Goal: Information Seeking & Learning: Compare options

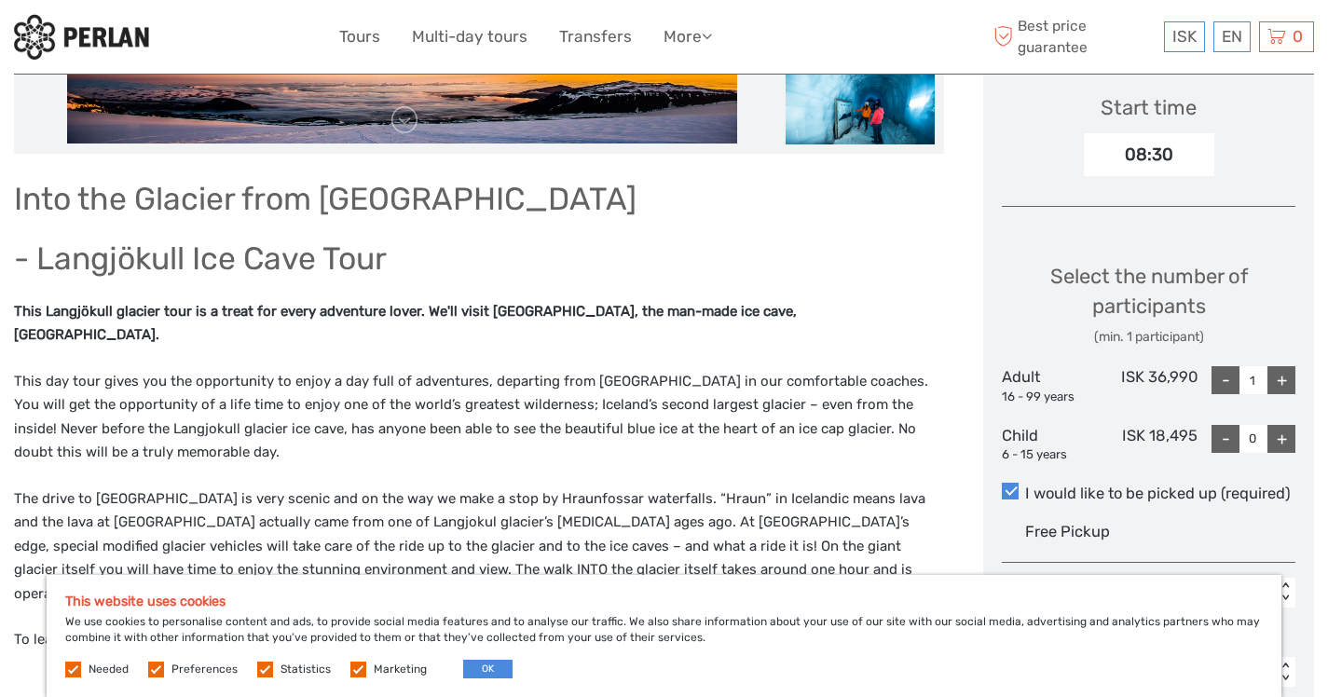
scroll to position [687, 0]
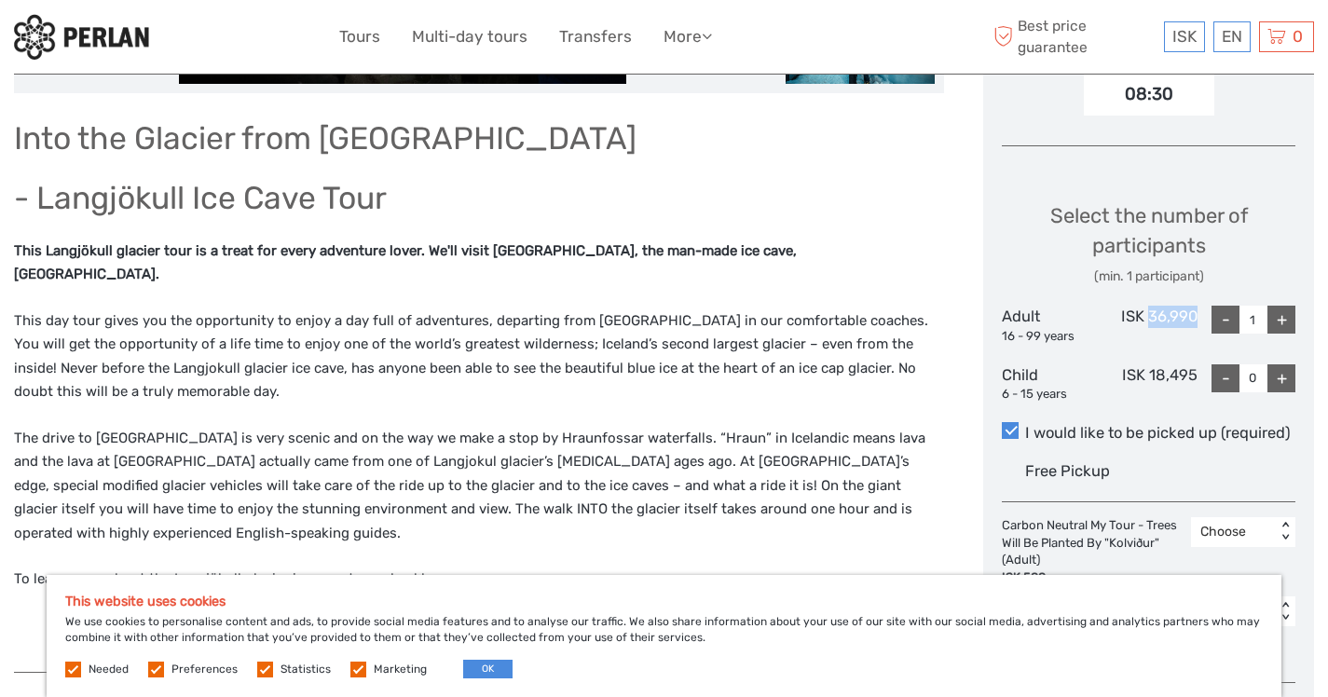
drag, startPoint x: 1197, startPoint y: 316, endPoint x: 1151, endPoint y: 316, distance: 45.7
click at [1151, 316] on div "ISK 36,990" at bounding box center [1149, 325] width 98 height 39
copy div "36,990"
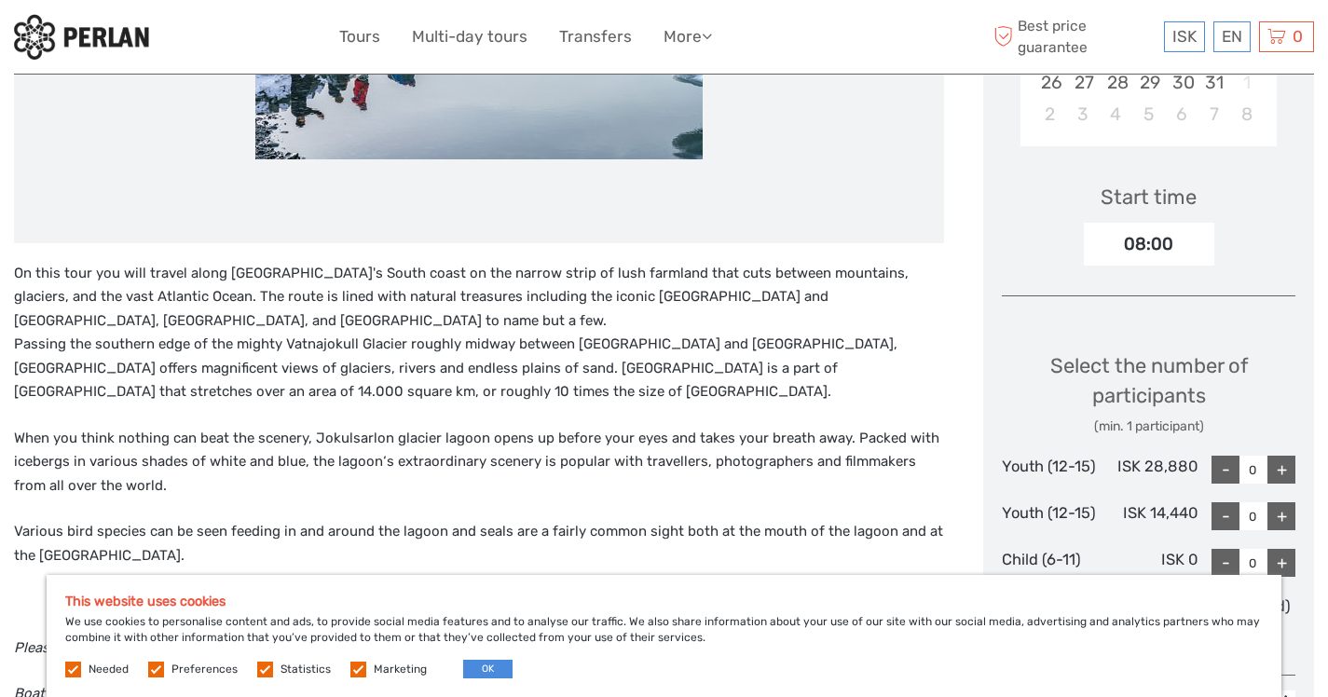
scroll to position [539, 0]
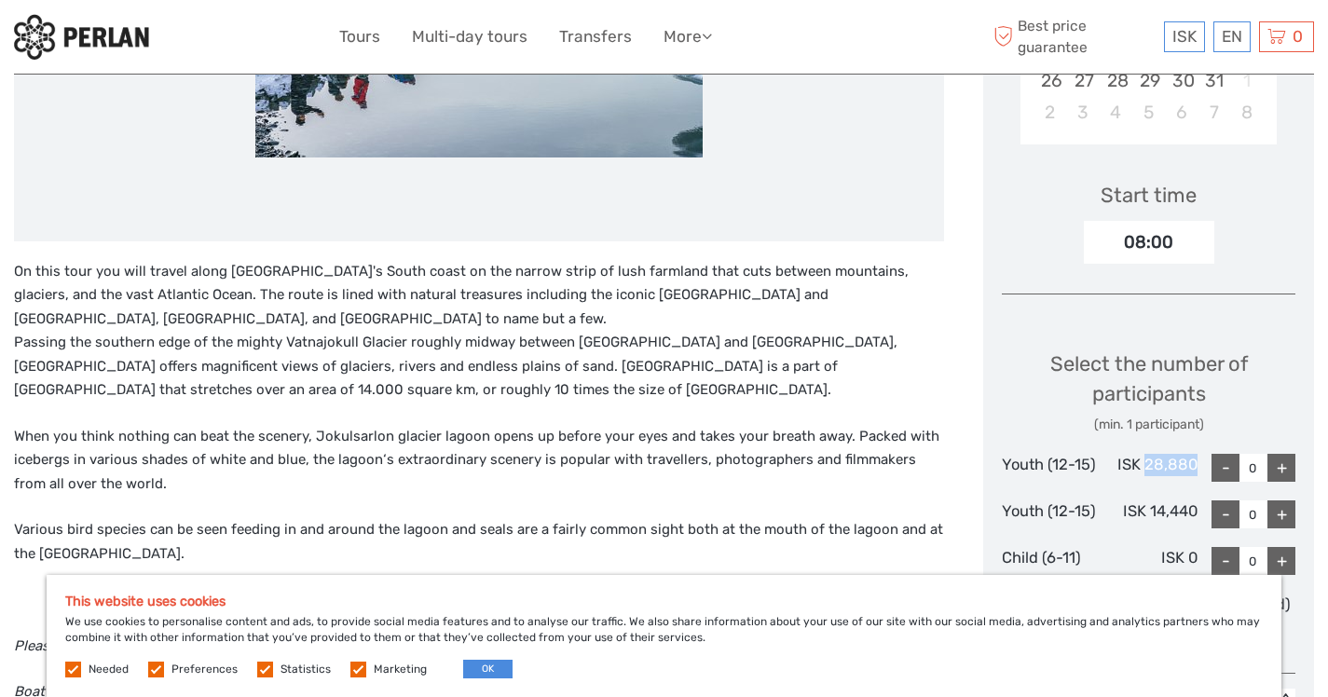
drag, startPoint x: 1196, startPoint y: 467, endPoint x: 1149, endPoint y: 465, distance: 46.6
click at [1149, 465] on div "ISK 28,880" at bounding box center [1149, 468] width 98 height 28
copy div "28,880"
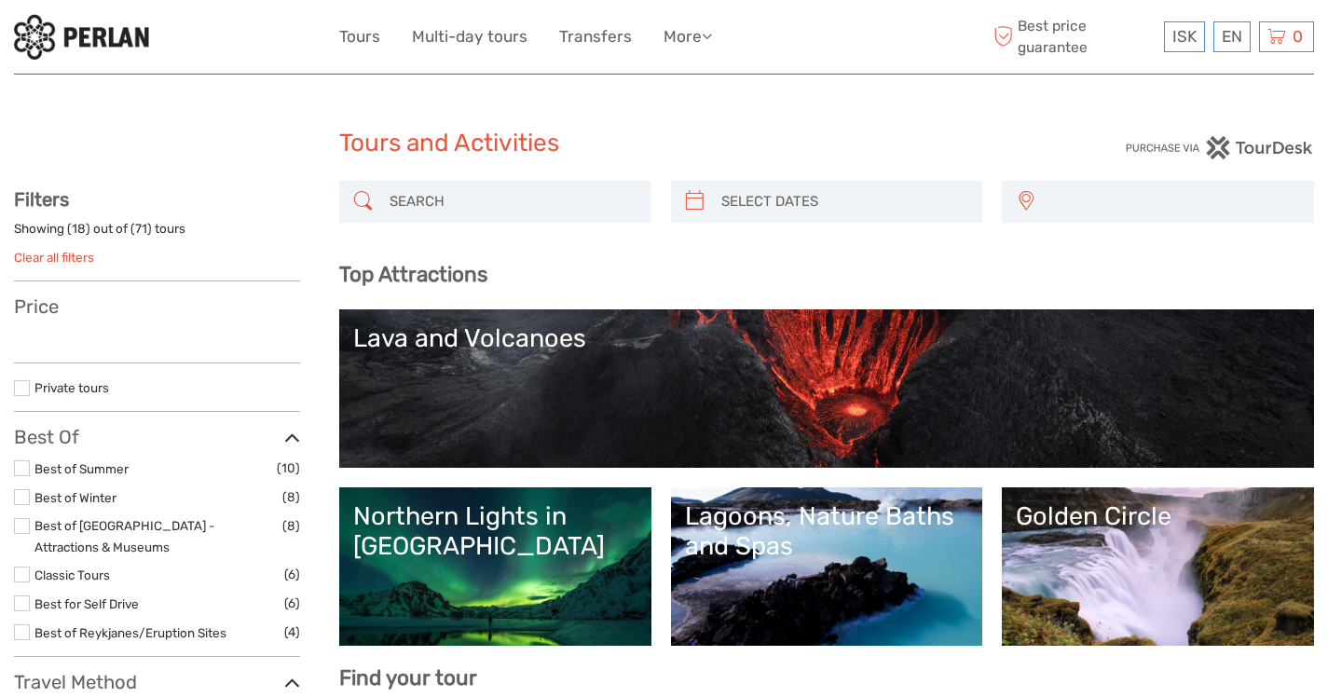
select select
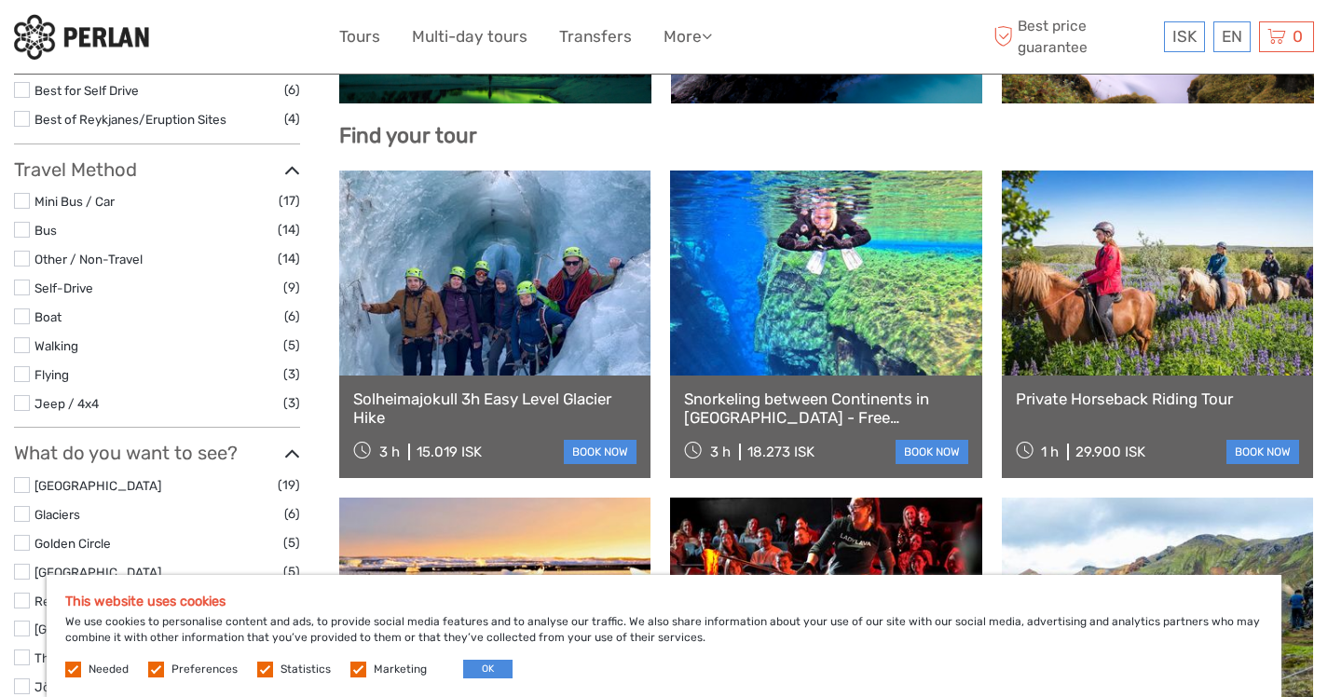
scroll to position [594, 0]
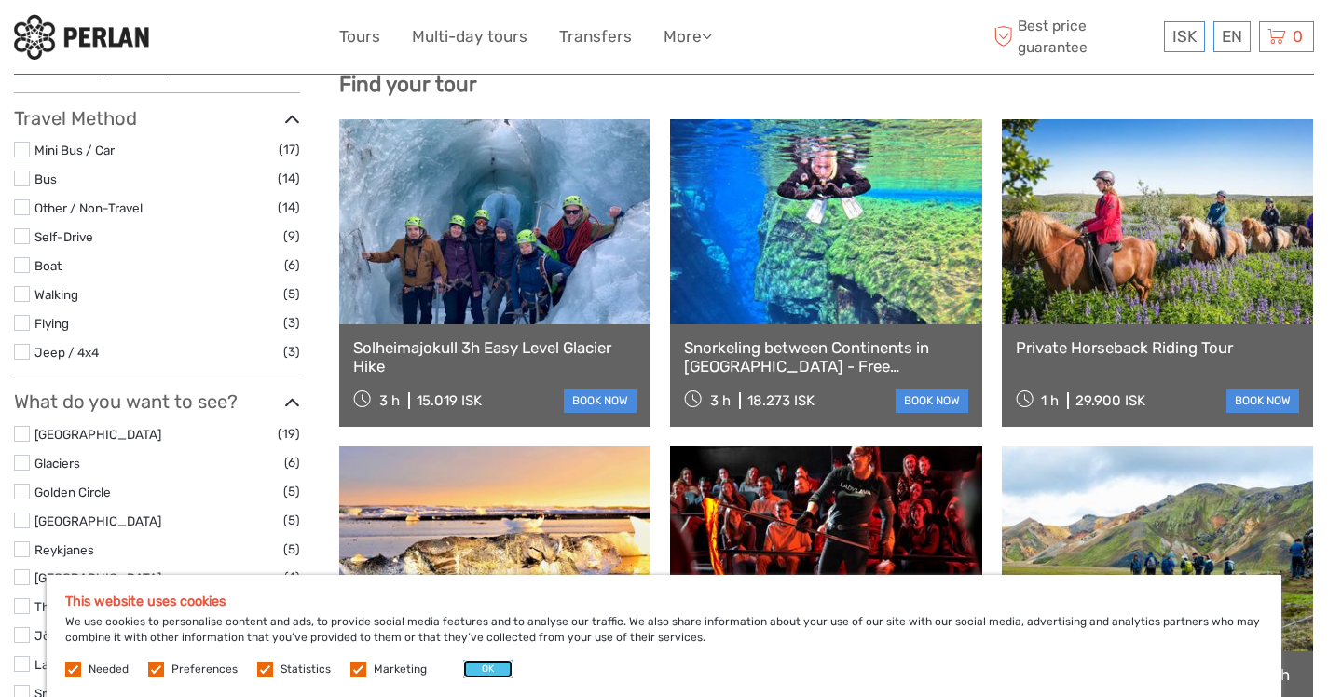
click at [490, 670] on button "OK" at bounding box center [487, 669] width 49 height 19
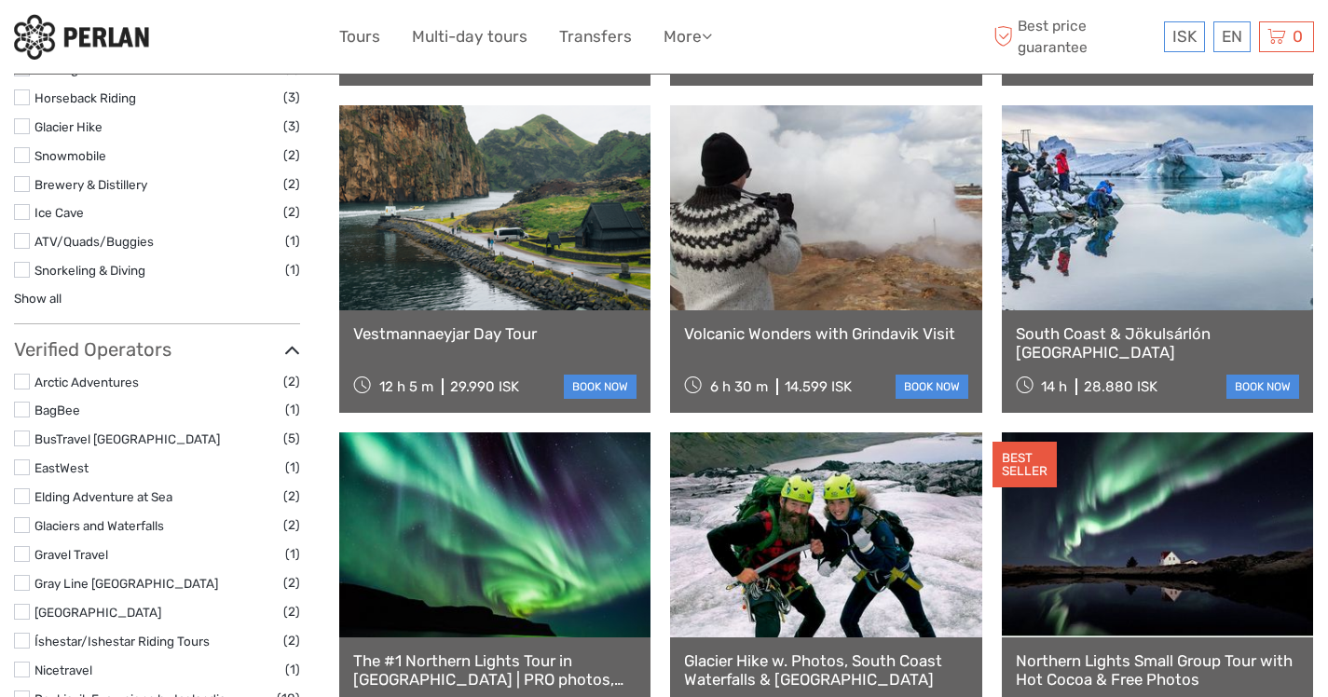
scroll to position [1773, 0]
